Goal: Task Accomplishment & Management: Complete application form

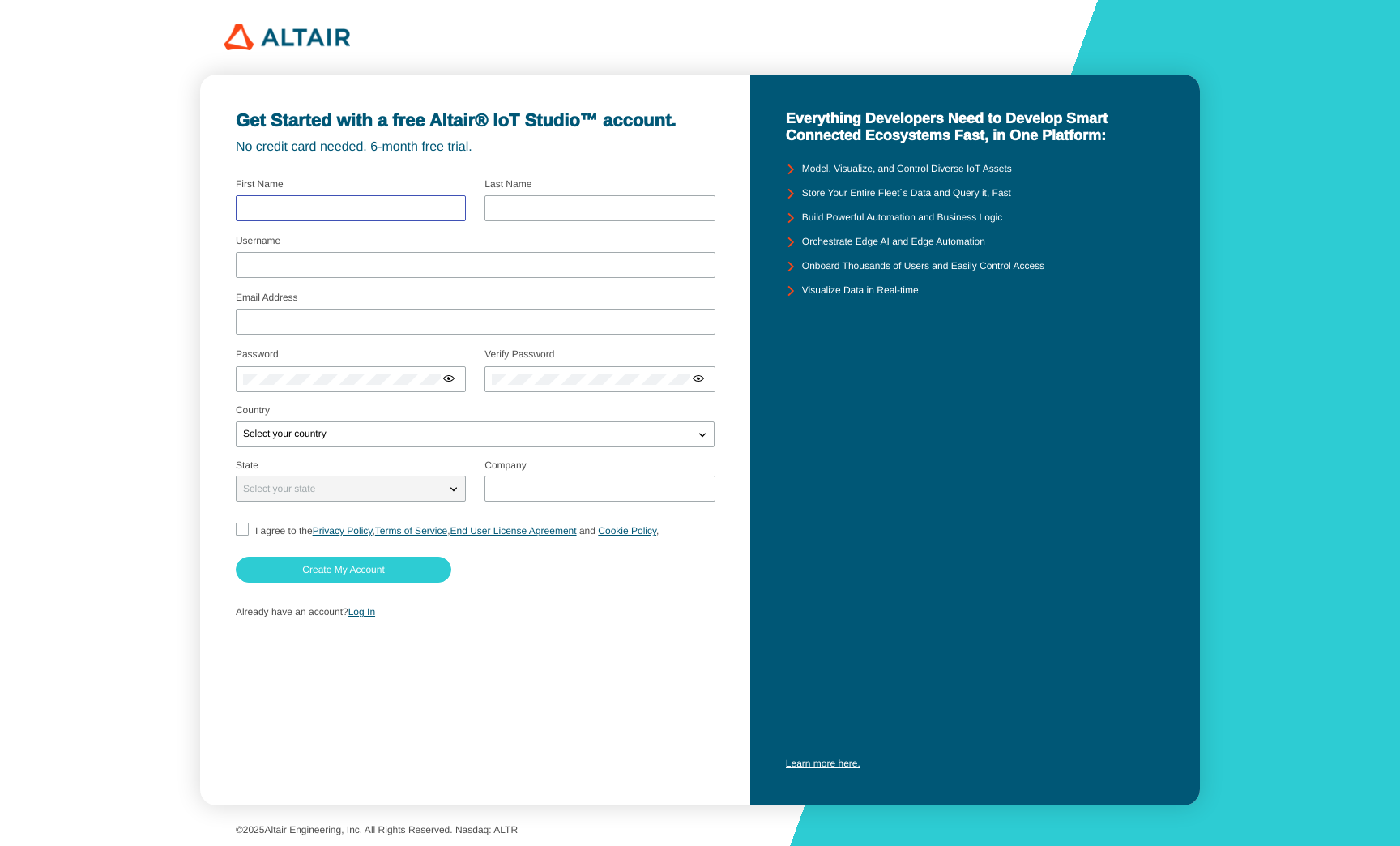
click at [418, 210] on input "text" at bounding box center [350, 208] width 215 height 12
type input "[PERSON_NAME]"
click at [394, 322] on input "[EMAIL_ADDRESS][DOMAIN_NAME]" at bounding box center [475, 323] width 465 height 12
type input "[PERSON_NAME][EMAIL_ADDRESS][DOMAIN_NAME]"
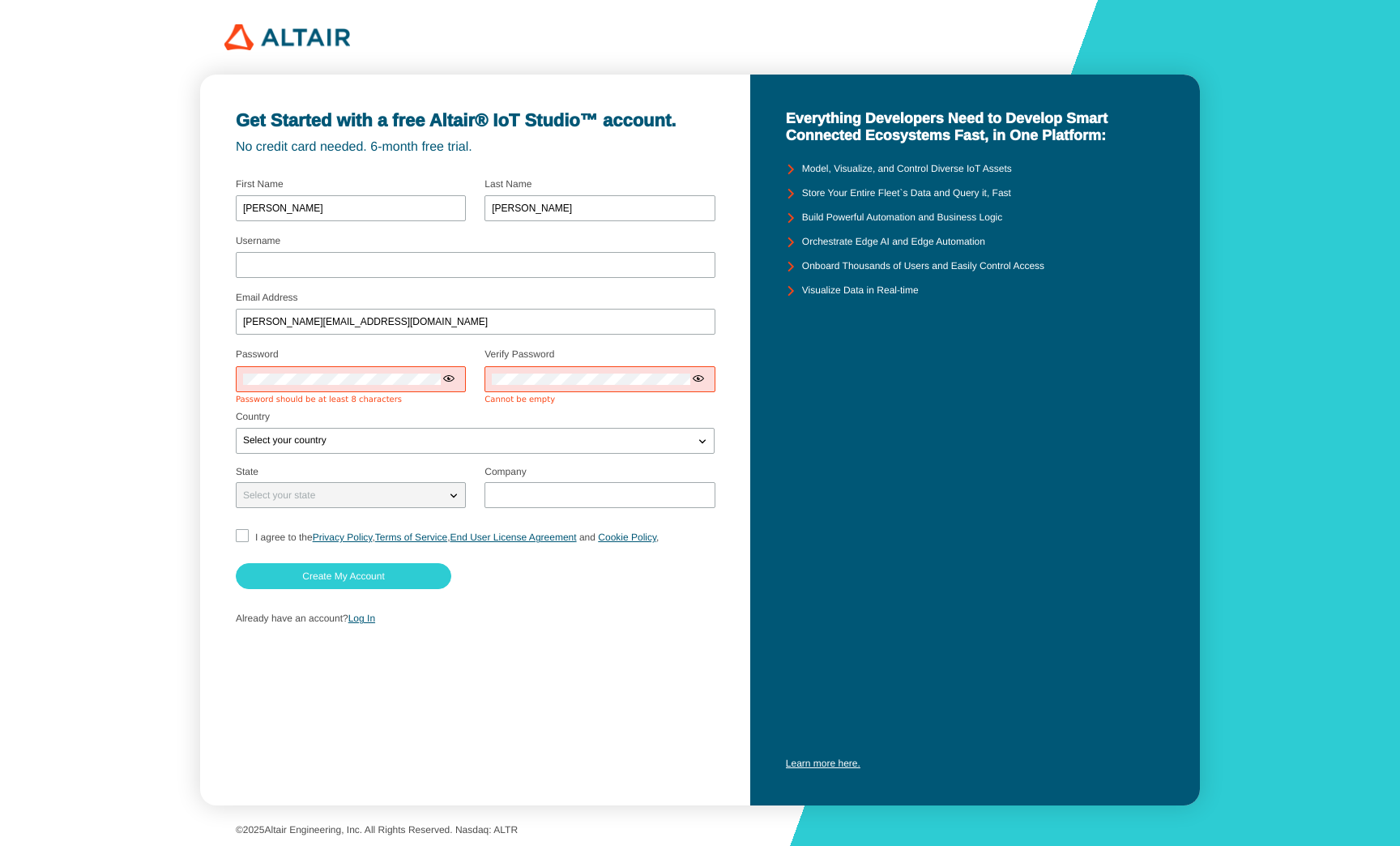
click at [1268, 63] on div "Get Started with a free Altair® IoT Studio™ account. No credit card needed. 6-m…" at bounding box center [700, 423] width 1400 height 846
click at [343, 371] on div at bounding box center [351, 379] width 230 height 26
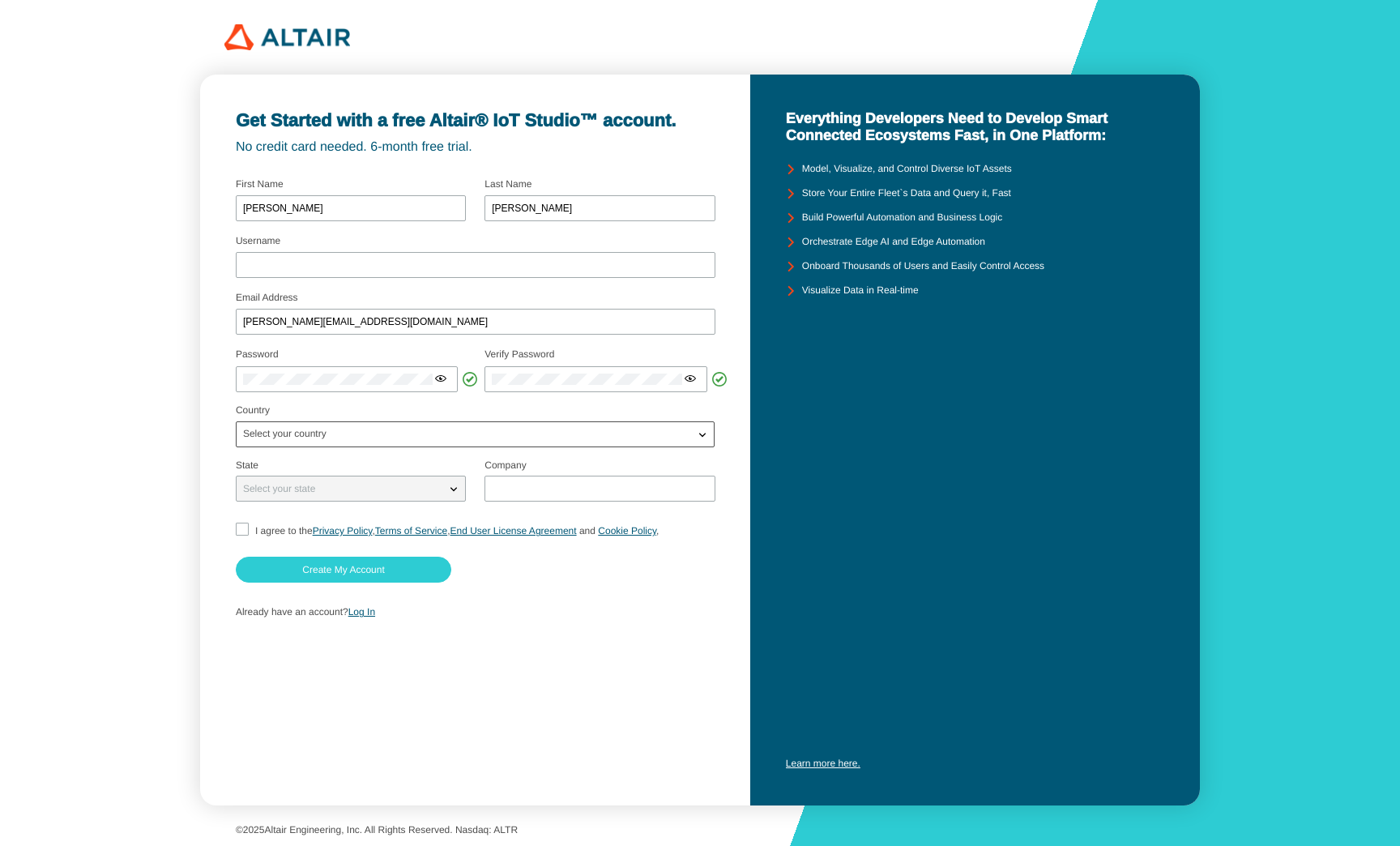
click at [397, 443] on div "Select your country" at bounding box center [475, 433] width 479 height 26
click at [353, 432] on div "Select your country" at bounding box center [466, 434] width 458 height 17
type input "united s"
click at [339, 488] on p "United S tates" at bounding box center [475, 489] width 477 height 17
click at [320, 496] on div "Select your state" at bounding box center [341, 489] width 209 height 17
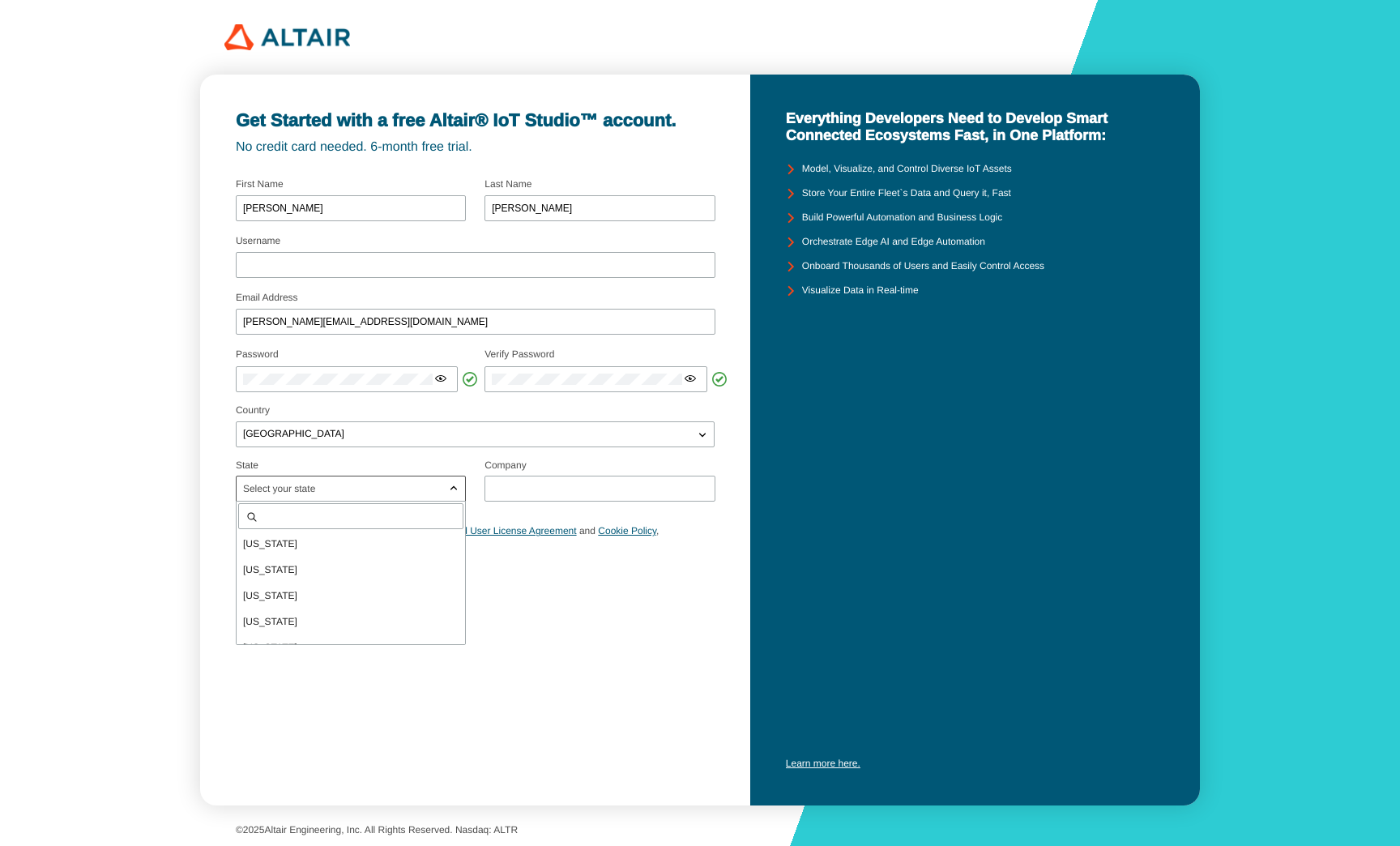
click at [278, 620] on p "[US_STATE]" at bounding box center [351, 622] width 229 height 17
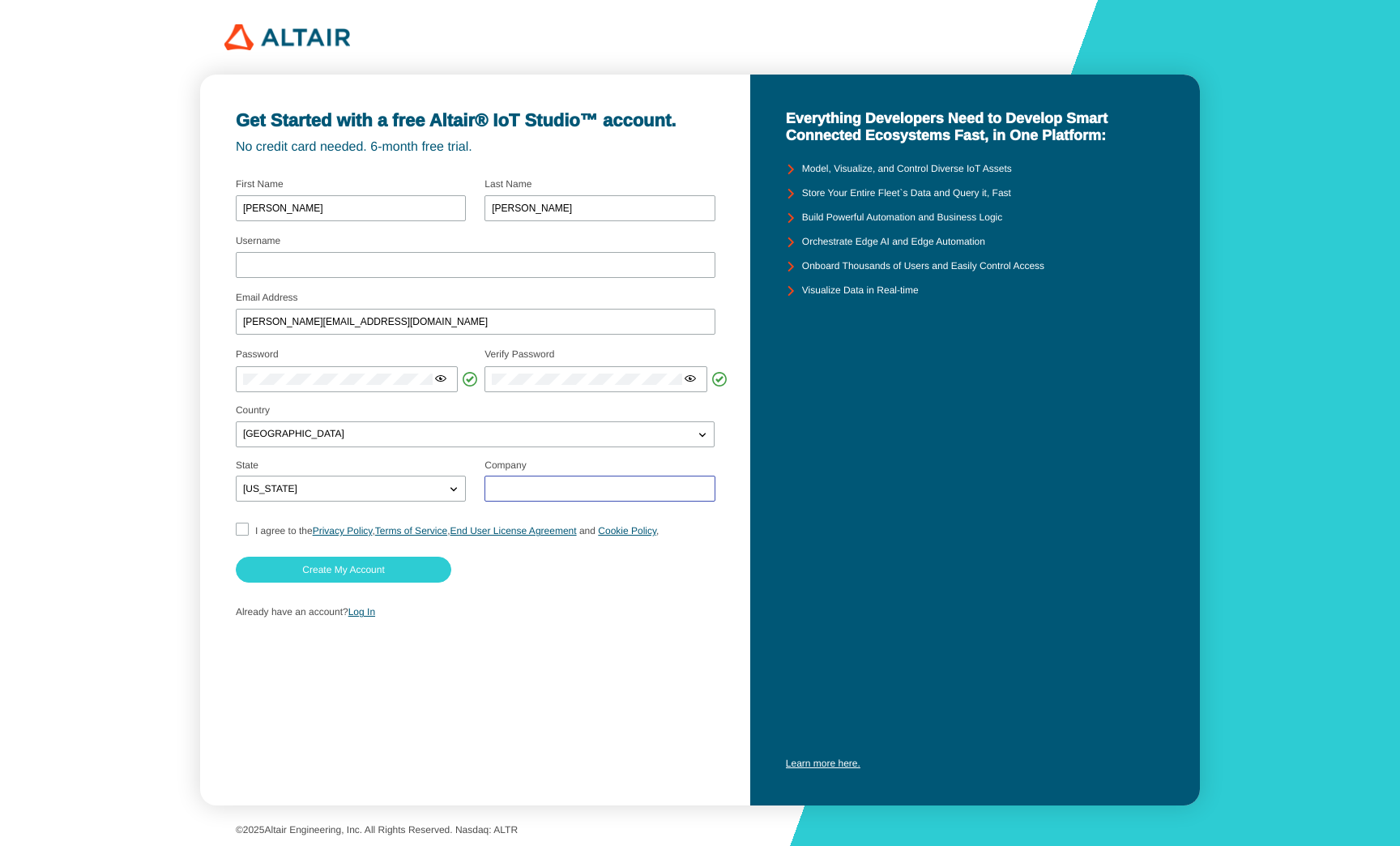
click at [537, 491] on input "text" at bounding box center [599, 489] width 215 height 12
type input "[DOMAIN_NAME]"
click at [239, 532] on input "I agree to the Privacy Policy , Terms of Service , End User License Agreement a…" at bounding box center [241, 531] width 11 height 17
checkbox input "true"
click at [0, 0] on slot "Create My Account" at bounding box center [0, 0] width 0 height 0
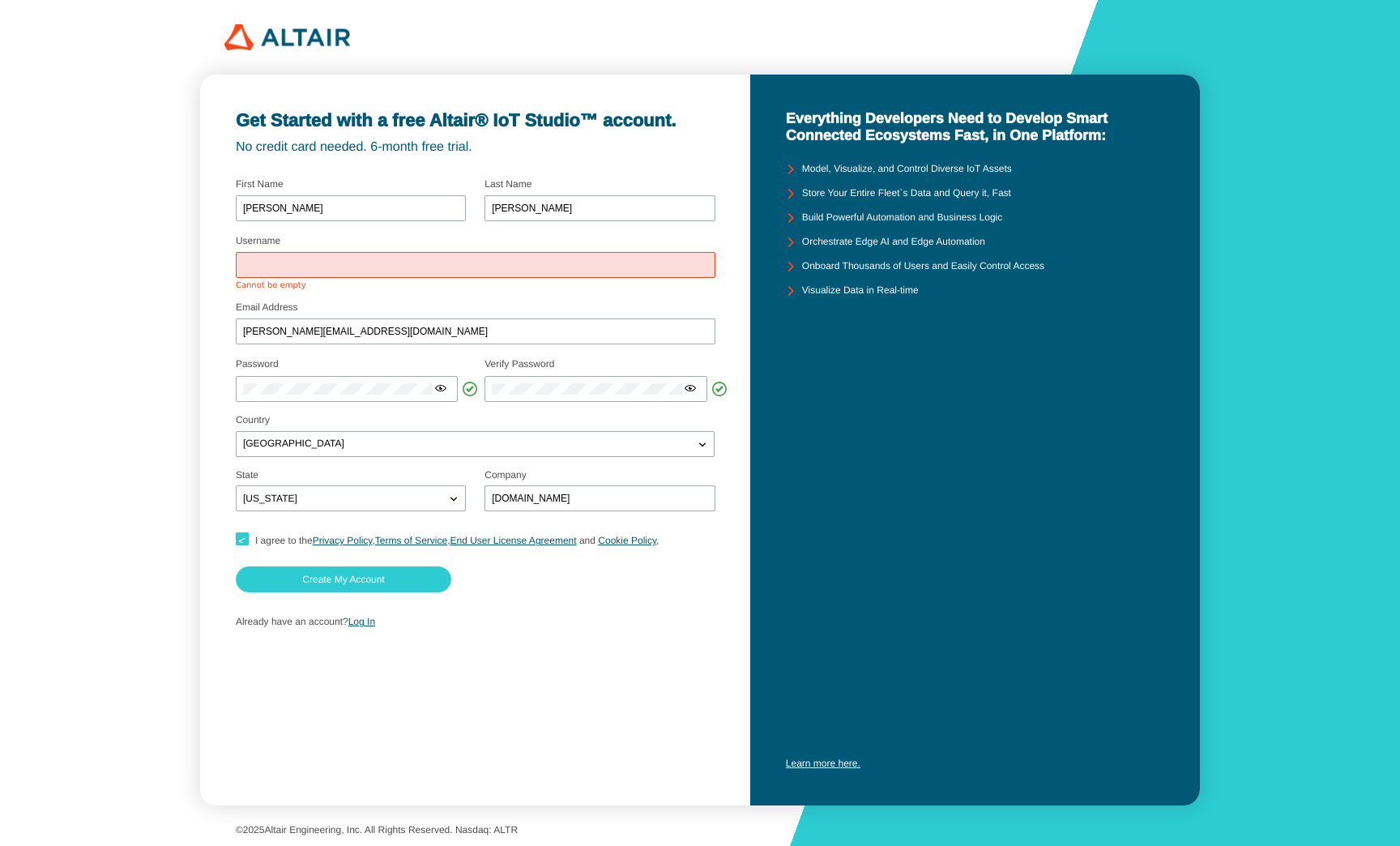
click at [305, 272] on div at bounding box center [475, 264] width 480 height 26
click at [318, 262] on input "Username" at bounding box center [475, 265] width 465 height 12
type input "kgraph"
click at [444, 302] on fieldset "Email Address [PERSON_NAME][EMAIL_ADDRESS][DOMAIN_NAME]" at bounding box center [475, 325] width 479 height 57
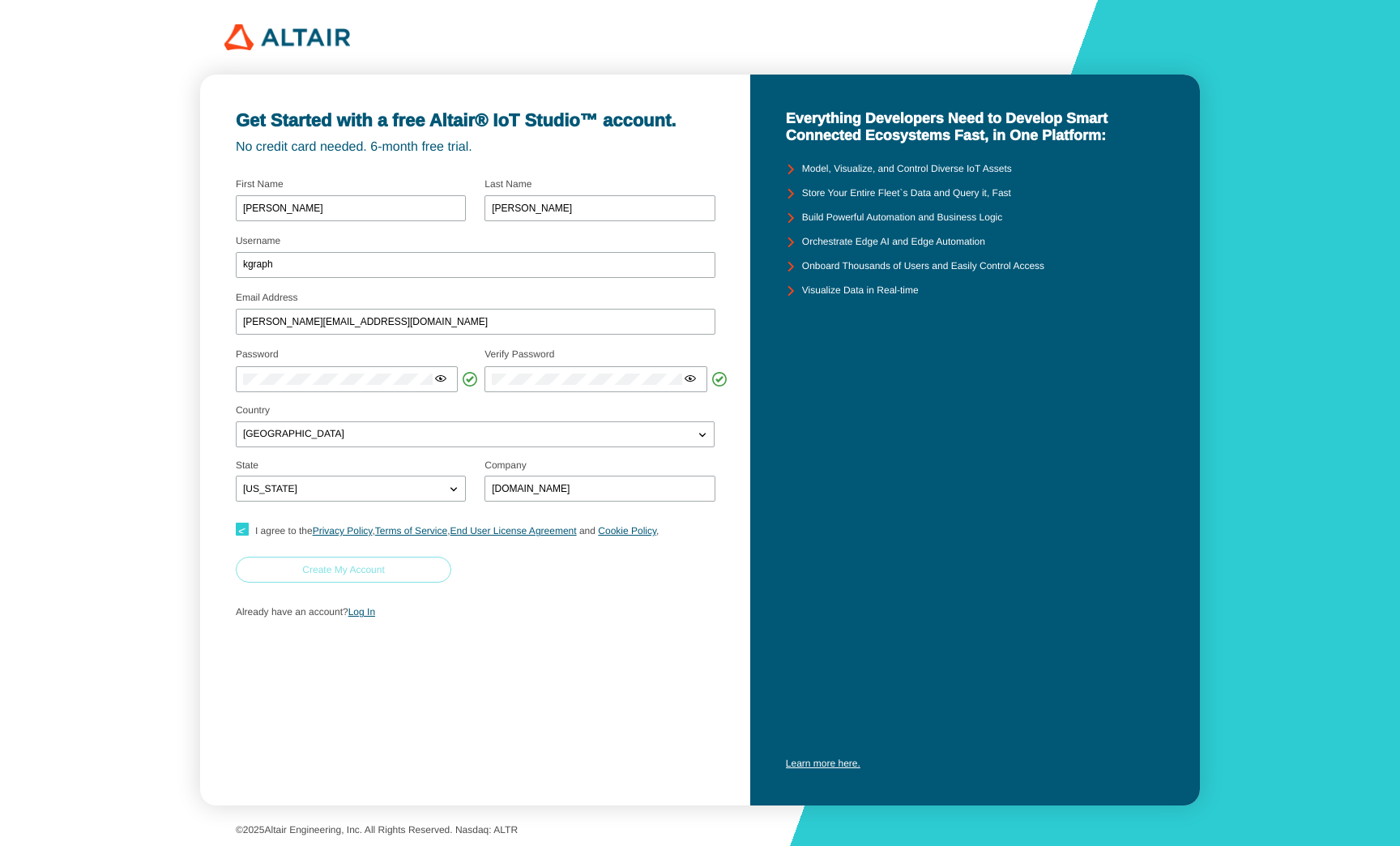
click at [0, 0] on slot "Create My Account" at bounding box center [0, 0] width 0 height 0
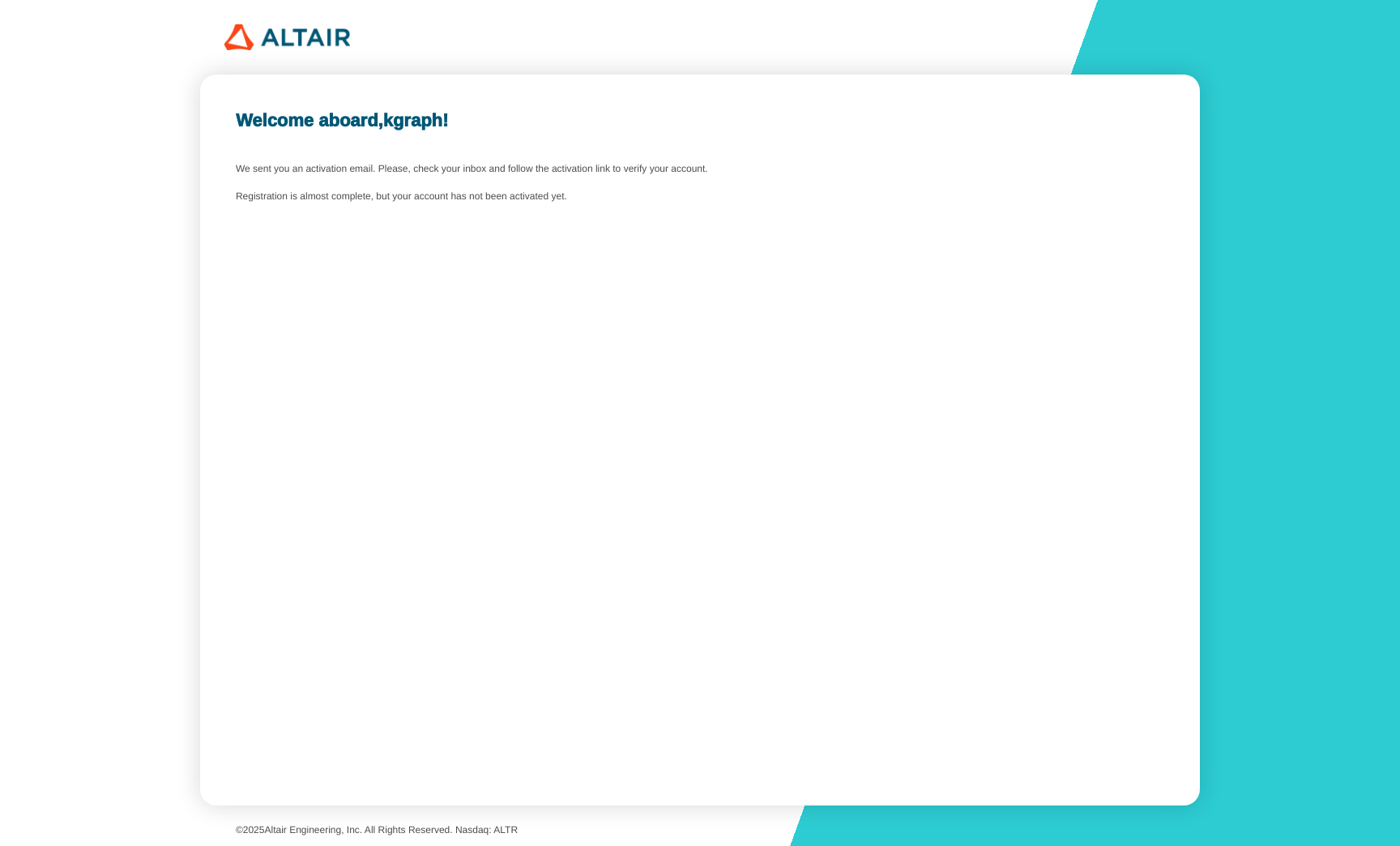
click at [920, 239] on div "Welcome aboard, kgraph ! We sent you an activation email. Please, check your in…" at bounding box center [699, 439] width 1000 height 730
click at [549, 301] on div "Welcome aboard, kgraph ! We sent you an activation email. Please, check your in…" at bounding box center [699, 439] width 1000 height 730
